Goal: Find specific page/section: Find specific page/section

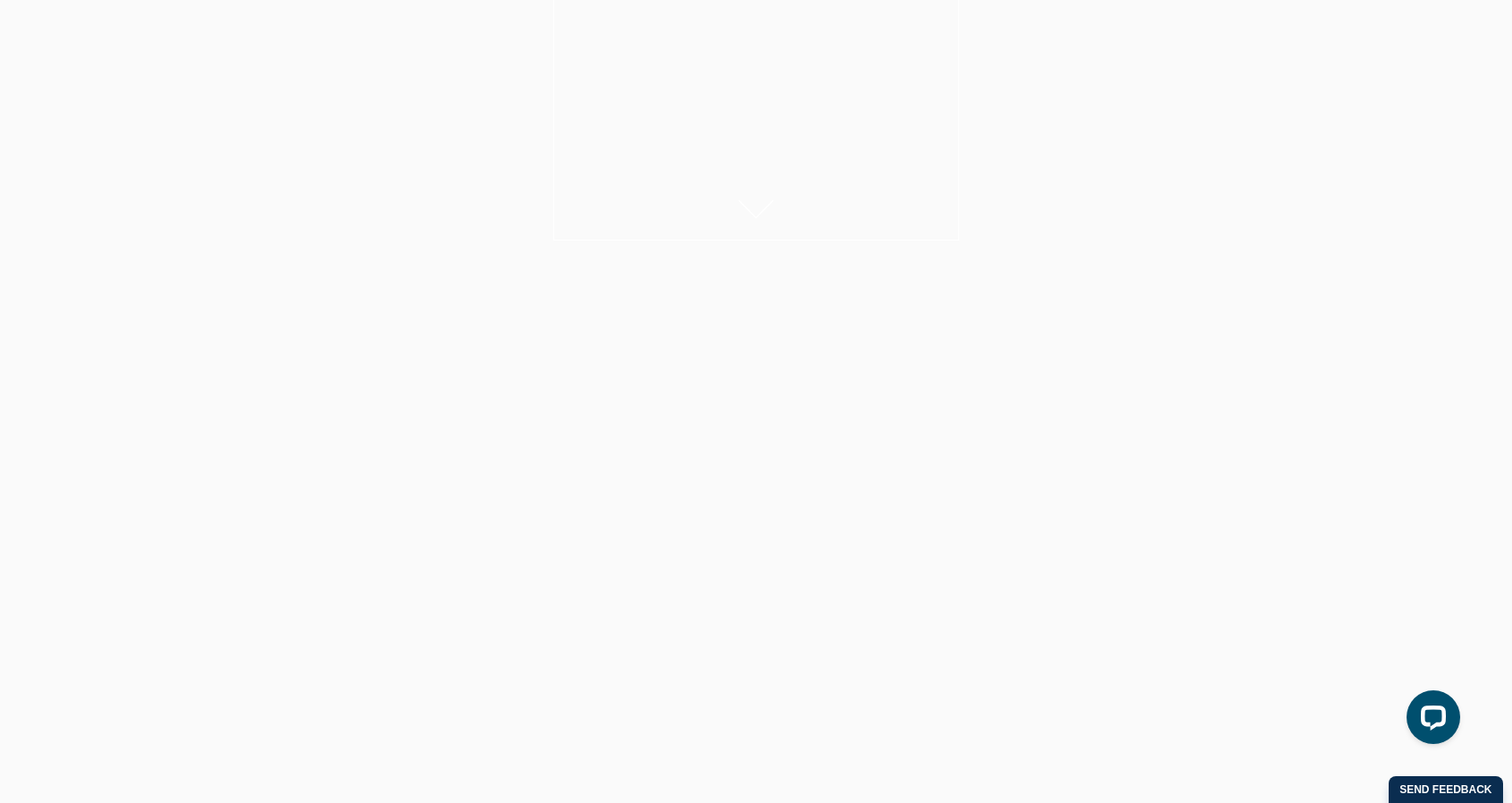
scroll to position [447, 0]
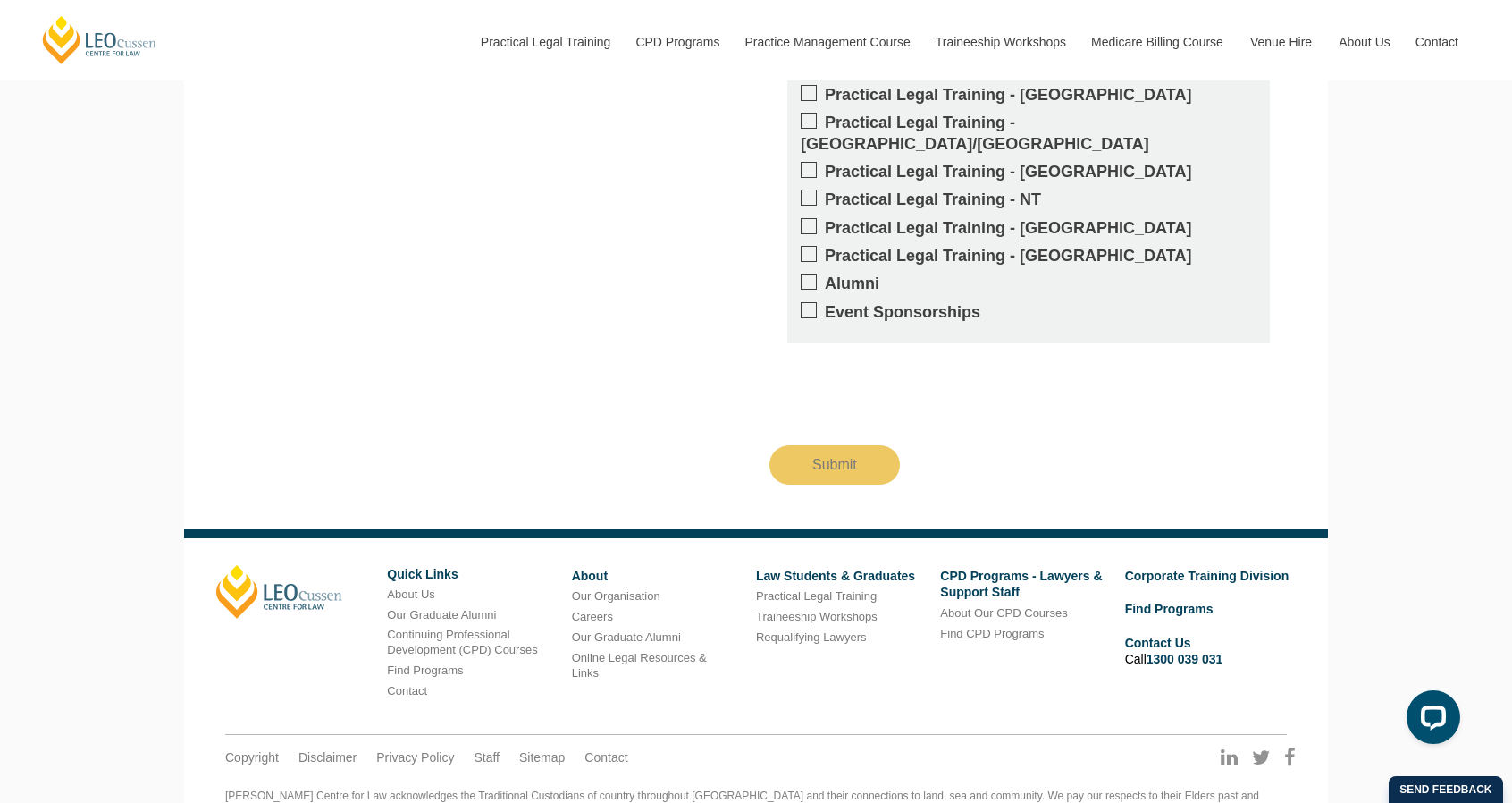
scroll to position [2462, 0]
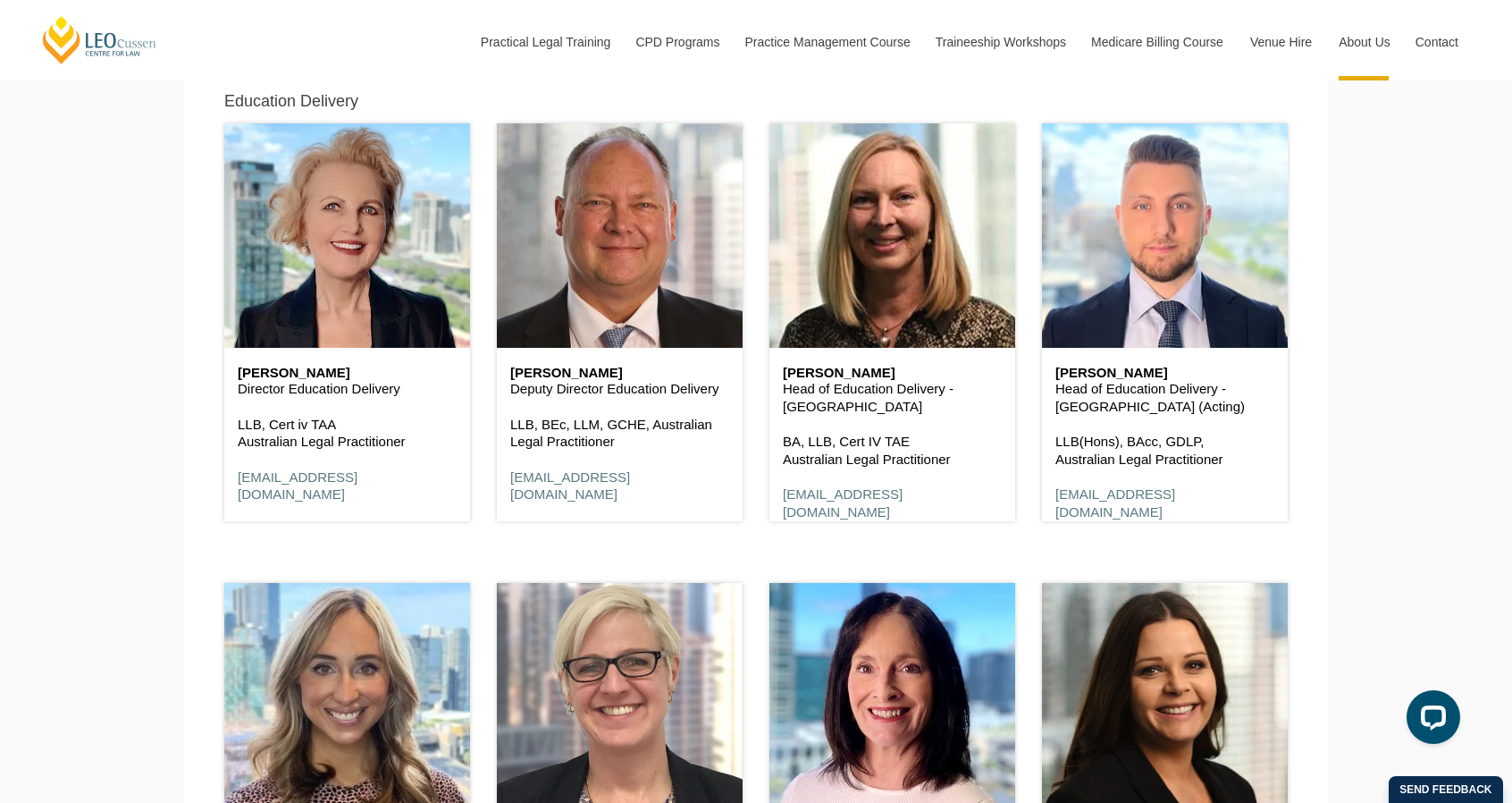
scroll to position [7572, 0]
